Goal: Task Accomplishment & Management: Use online tool/utility

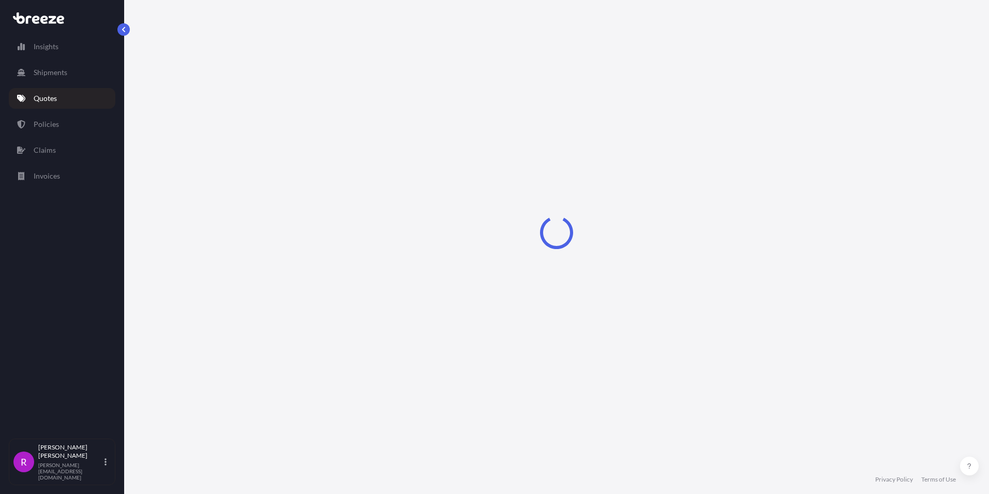
select select "Road"
select select "Sea"
select select "2"
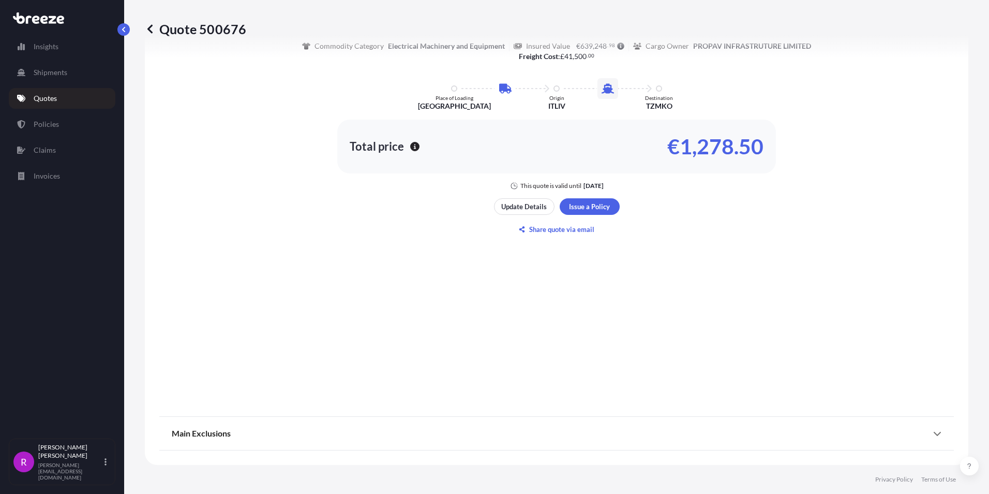
scroll to position [534, 0]
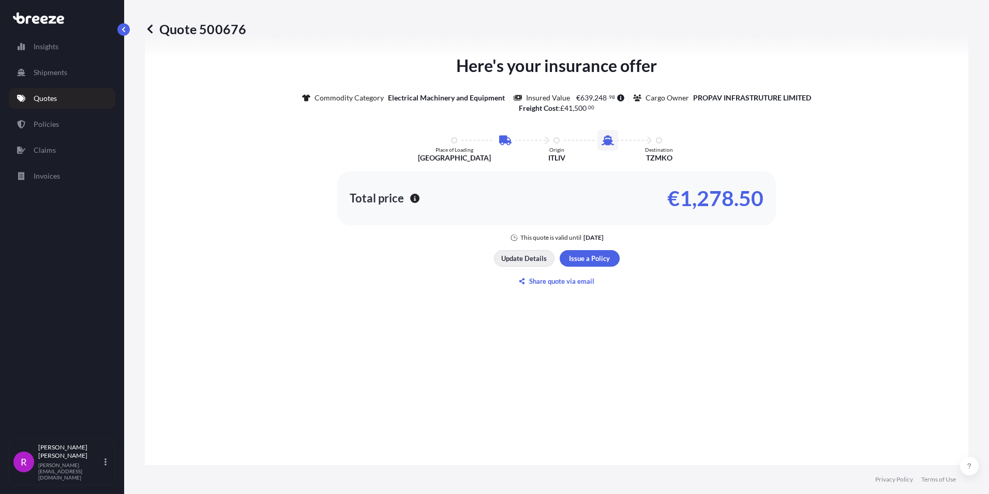
click at [521, 262] on p "Update Details" at bounding box center [524, 258] width 46 height 10
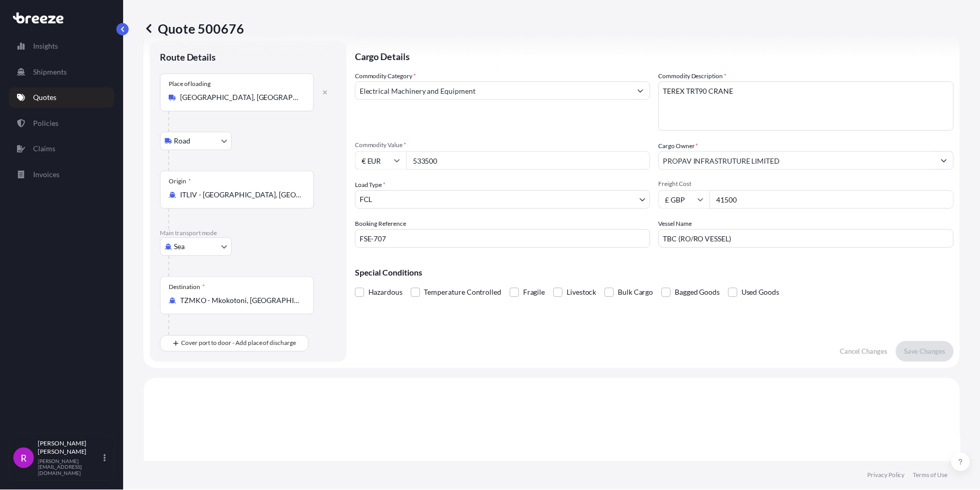
scroll to position [17, 0]
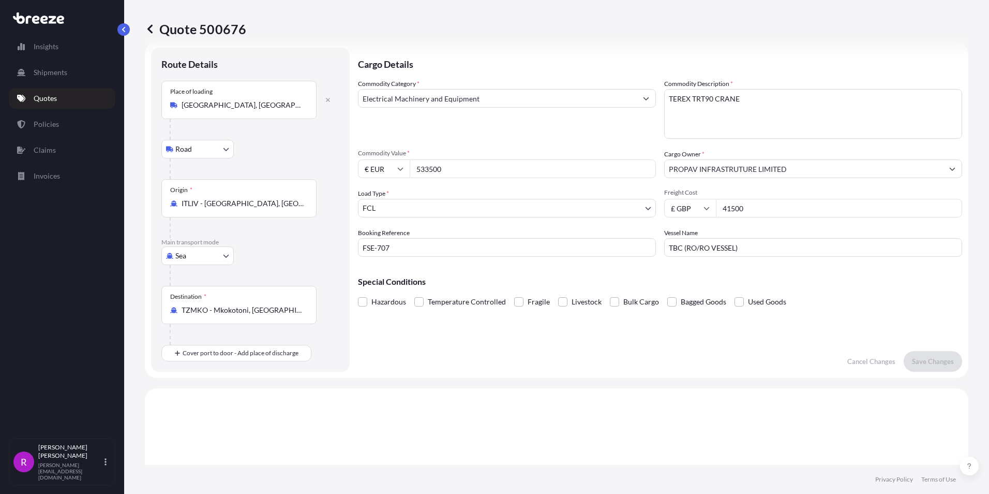
drag, startPoint x: 461, startPoint y: 171, endPoint x: 394, endPoint y: 170, distance: 66.8
click at [394, 170] on div "€ EUR 533500" at bounding box center [507, 168] width 298 height 19
type input "613525.00"
click at [917, 364] on p "Save Changes" at bounding box center [933, 361] width 42 height 10
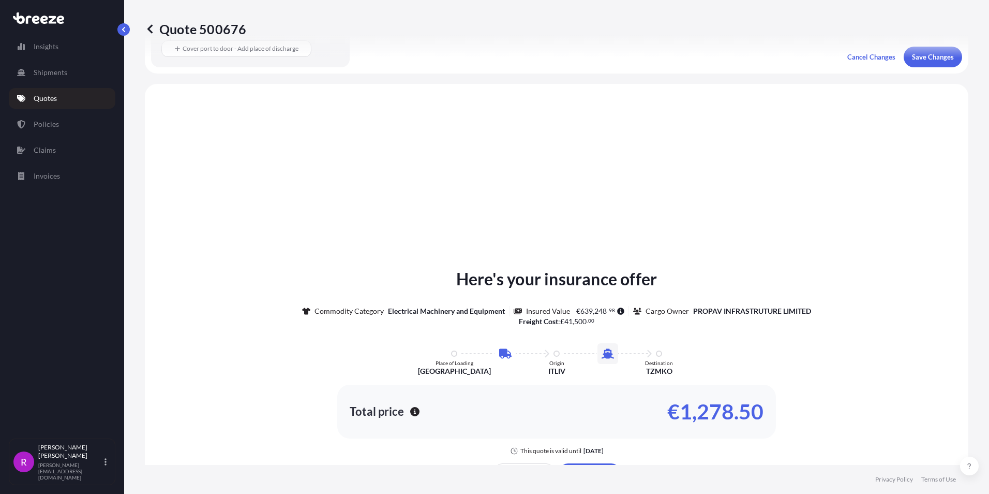
scroll to position [353, 0]
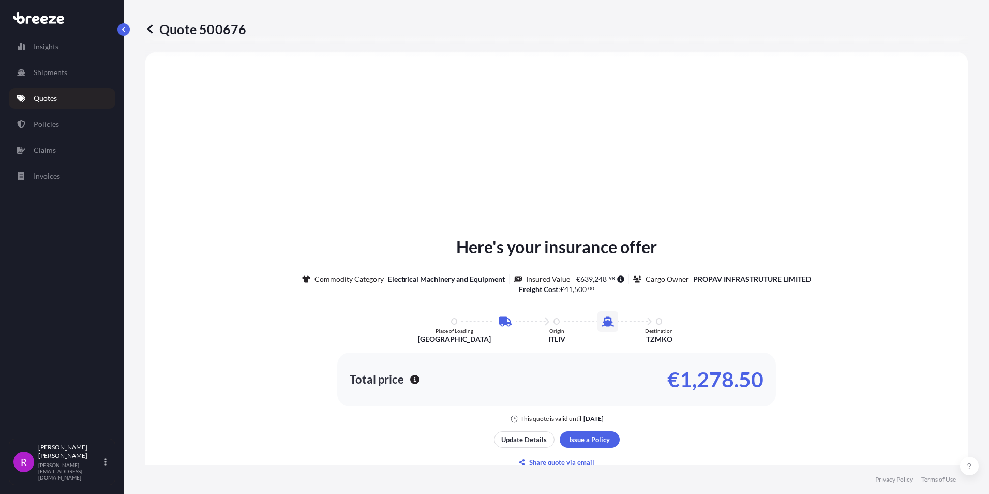
select select "Road"
select select "Sea"
select select "2"
